Goal: Task Accomplishment & Management: Use online tool/utility

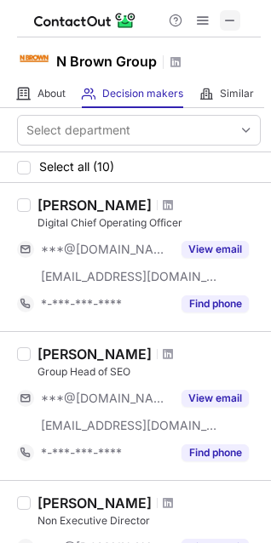
click at [238, 20] on button at bounding box center [230, 20] width 20 height 20
